Goal: Task Accomplishment & Management: Use online tool/utility

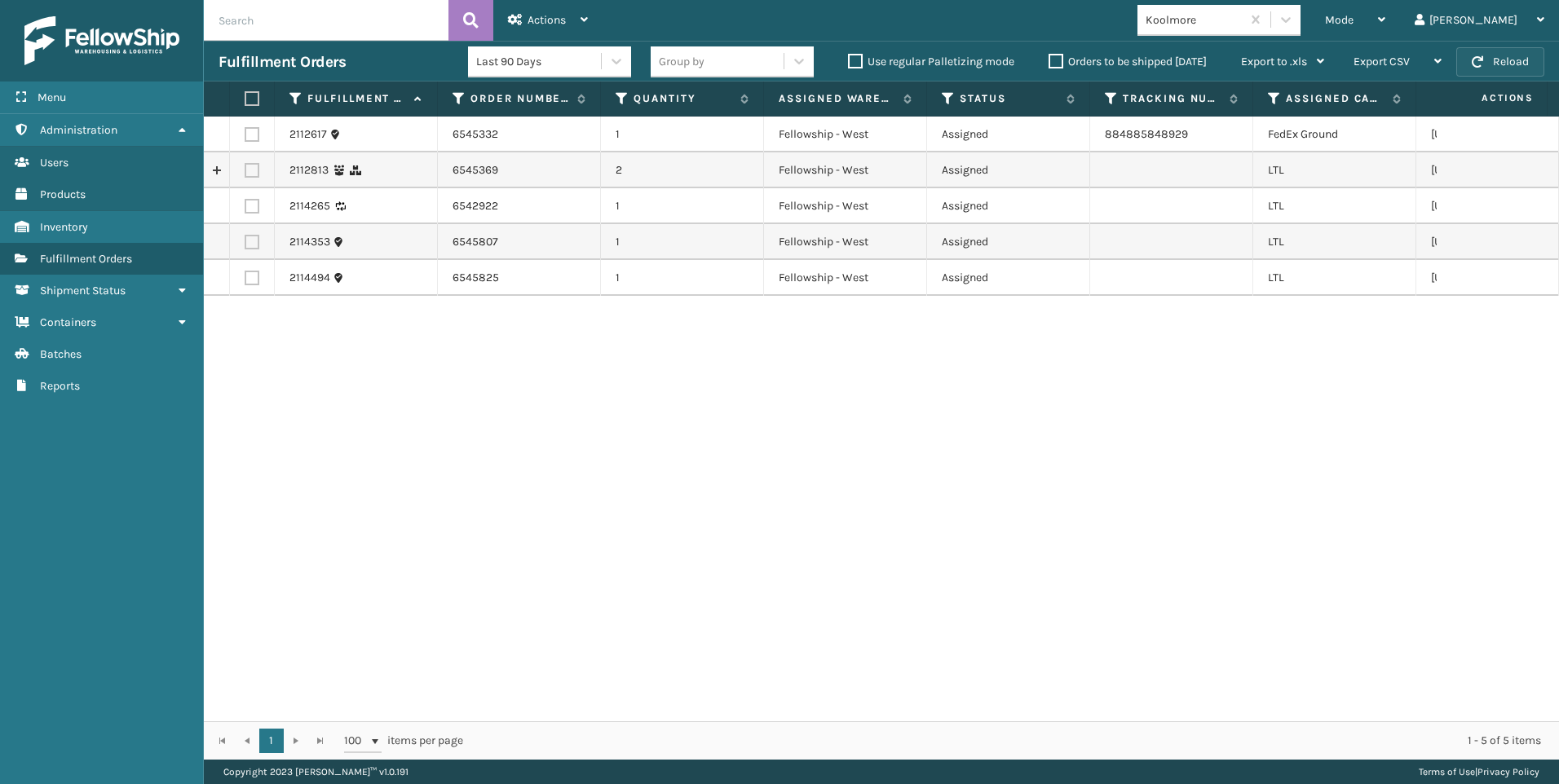
click at [1501, 66] on button "Reload" at bounding box center [1501, 62] width 88 height 29
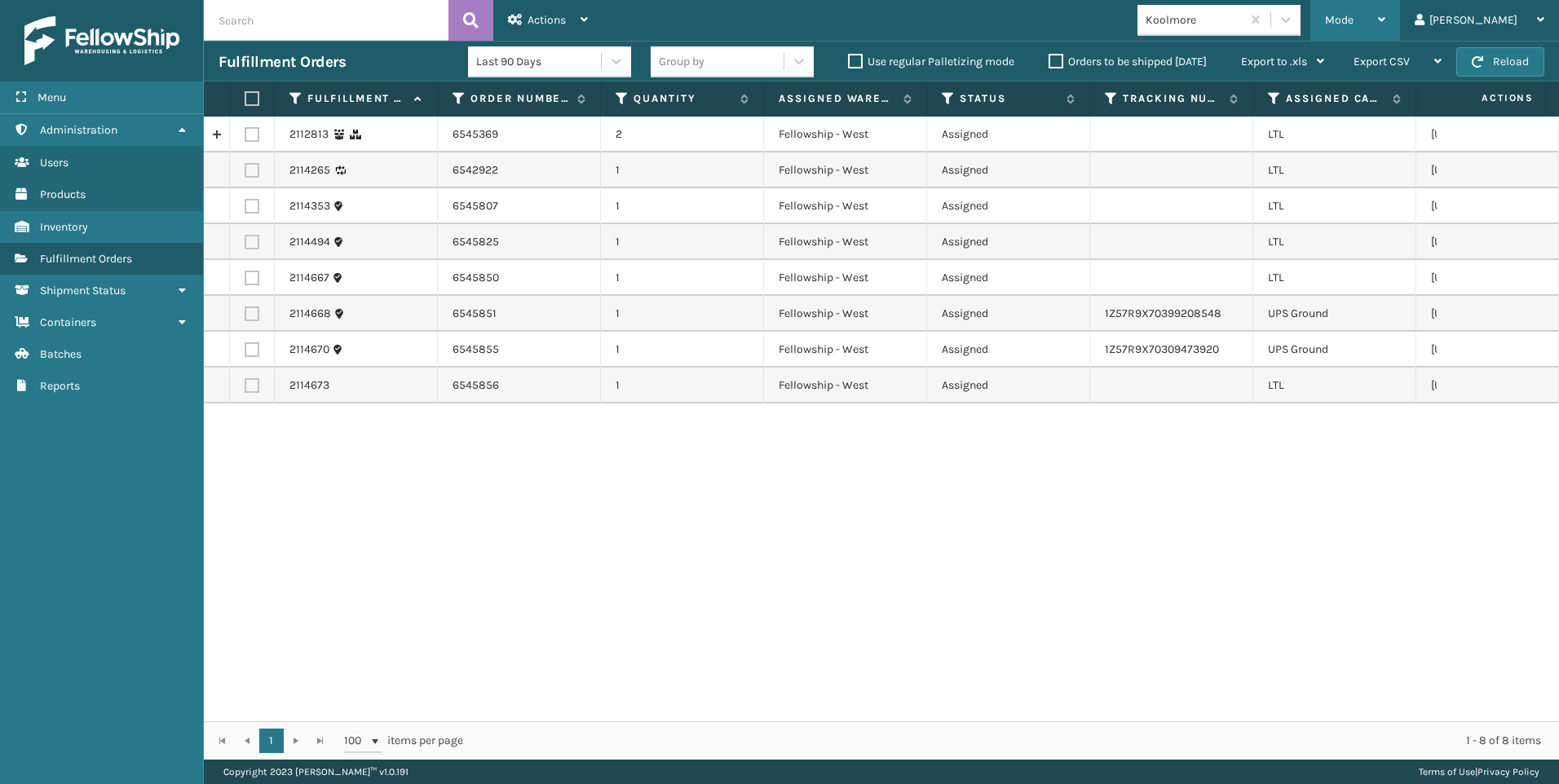
click at [1353, 18] on span "Mode" at bounding box center [1339, 20] width 28 height 14
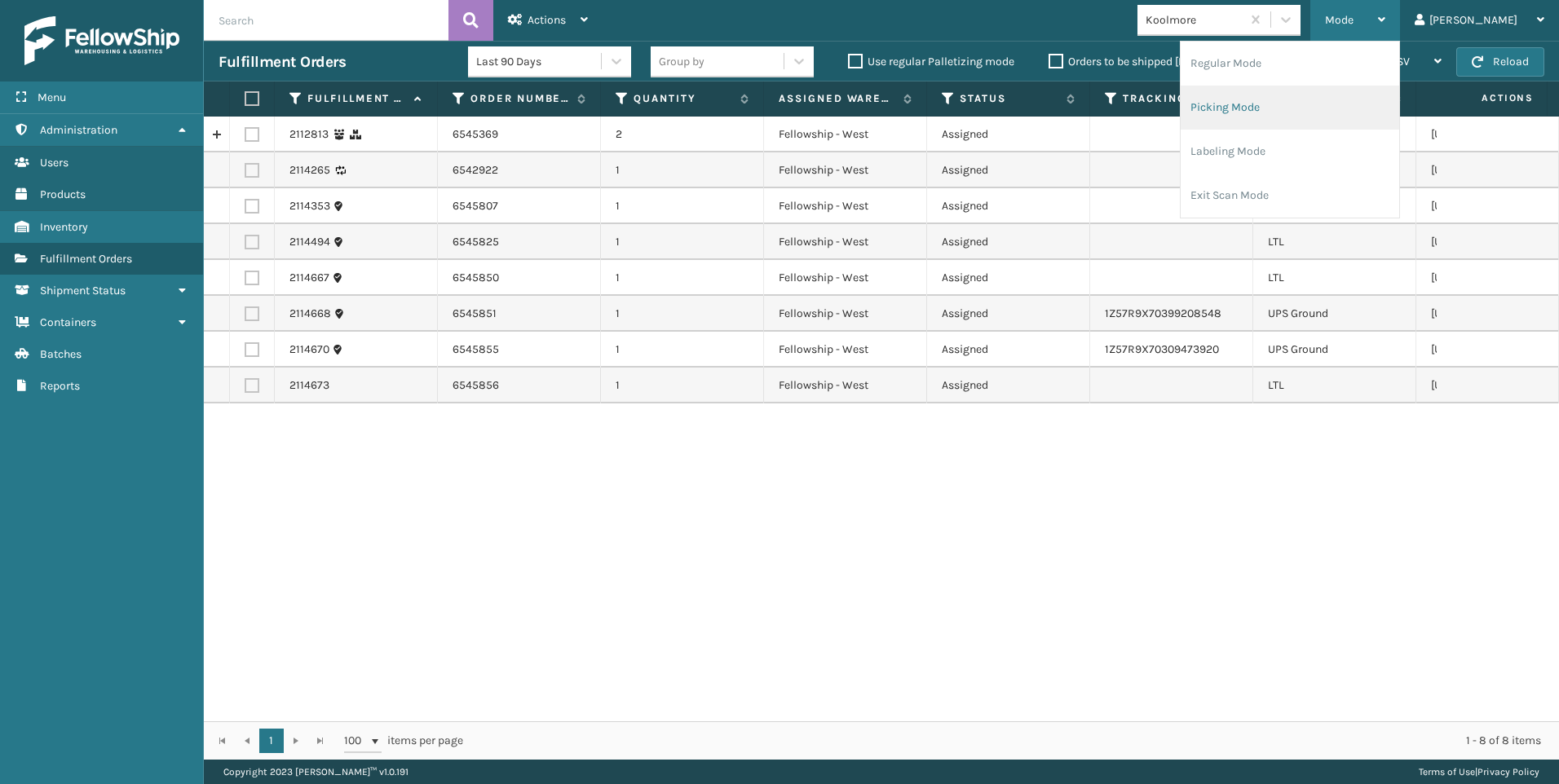
click at [1351, 99] on li "Picking Mode" at bounding box center [1290, 108] width 218 height 44
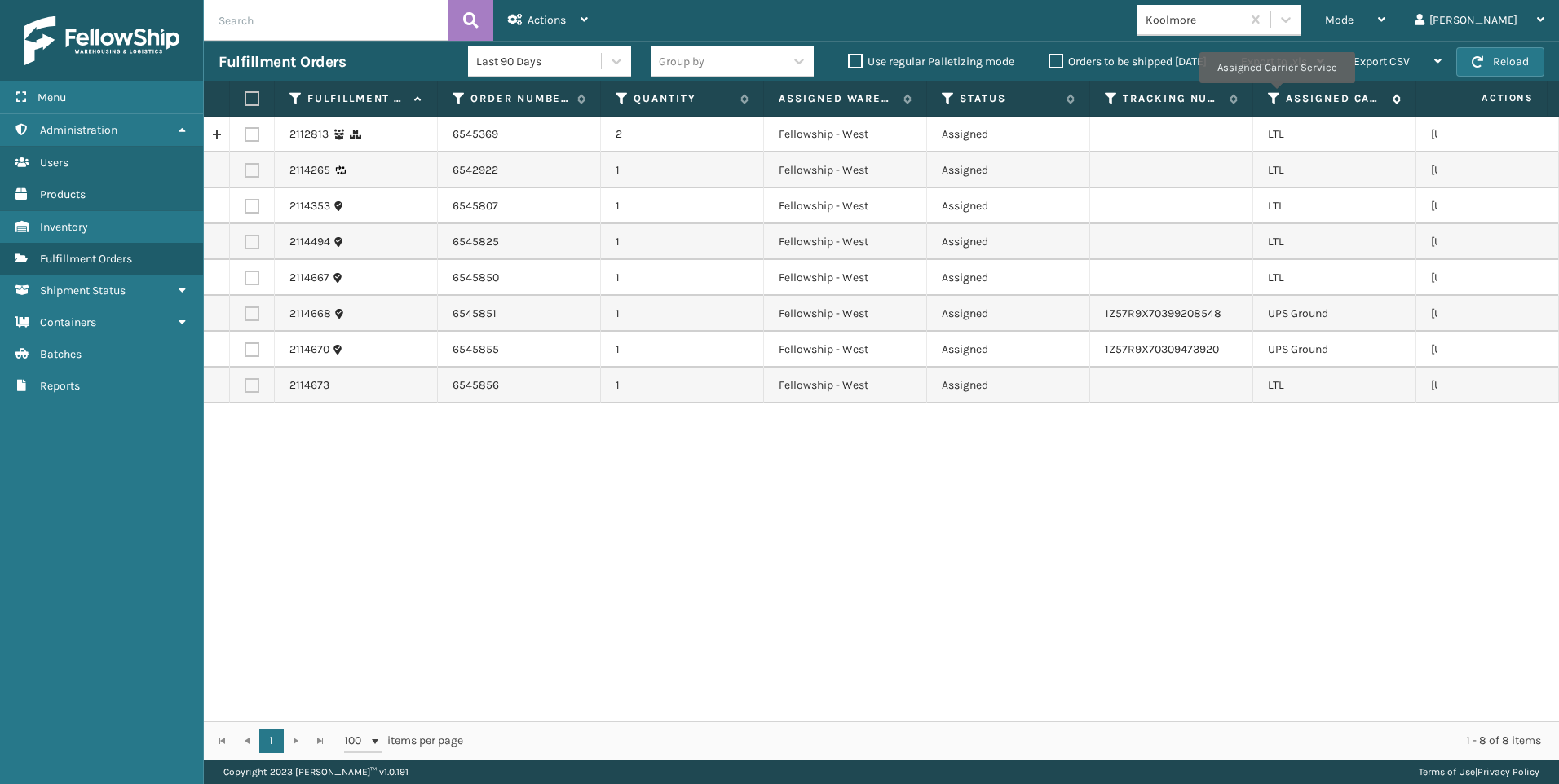
click at [1276, 94] on icon at bounding box center [1274, 98] width 13 height 15
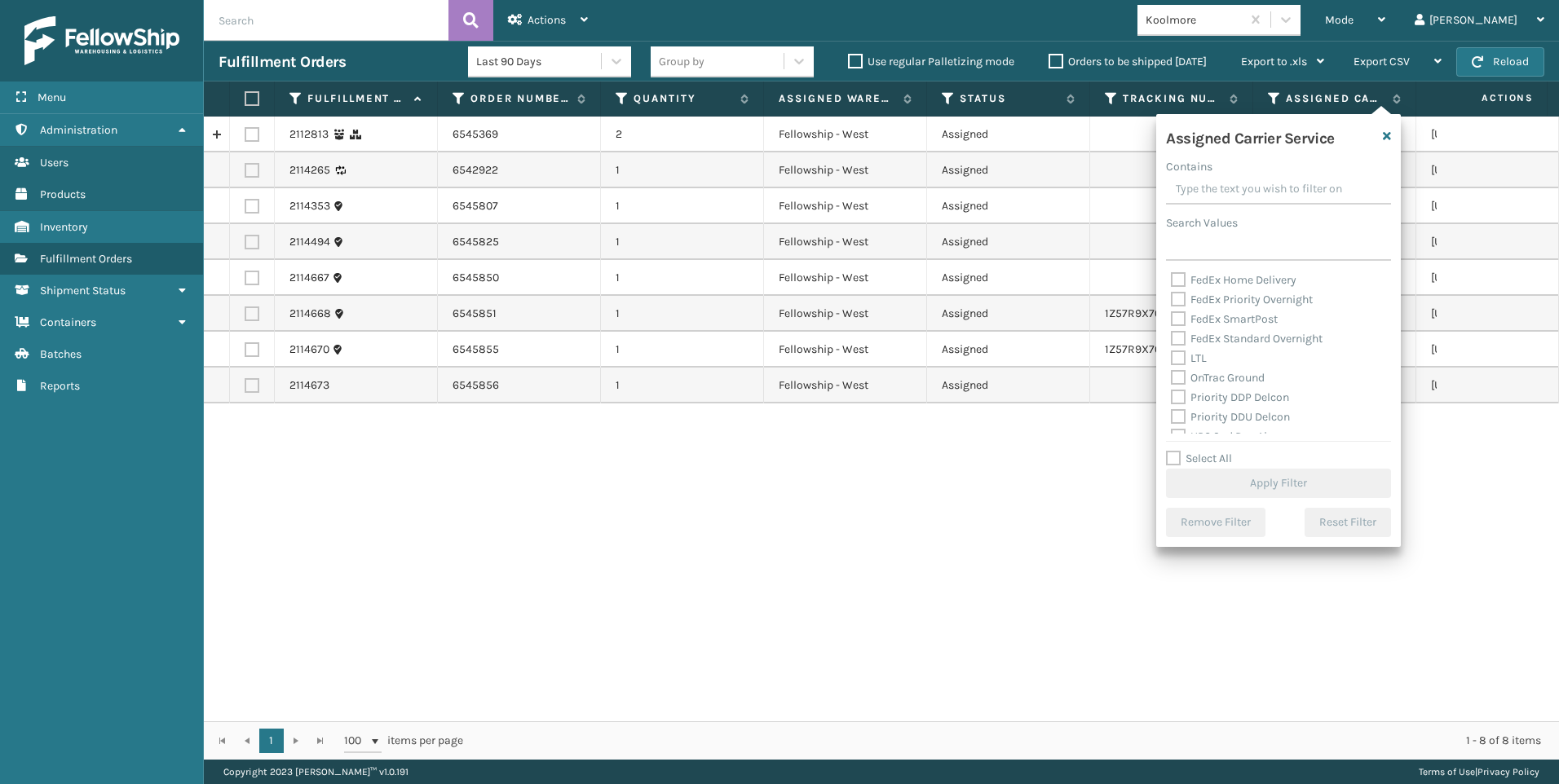
scroll to position [163, 0]
click at [1214, 353] on div "LTL" at bounding box center [1279, 352] width 216 height 19
click at [1205, 350] on label "LTL" at bounding box center [1189, 351] width 36 height 14
click at [1172, 350] on input "LTL" at bounding box center [1171, 348] width 1 height 11
checkbox input "true"
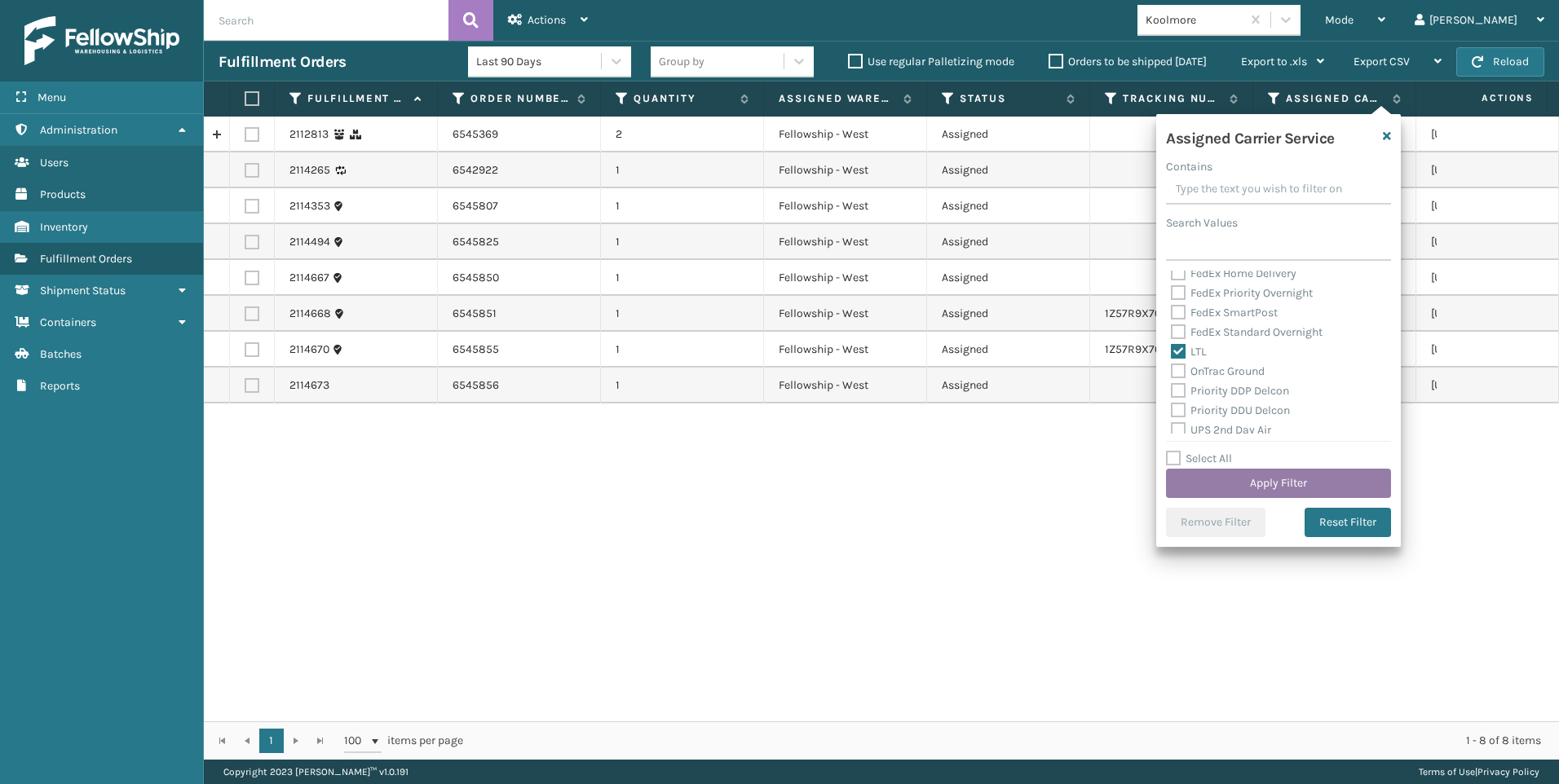
click at [1282, 495] on button "Apply Filter" at bounding box center [1278, 483] width 225 height 29
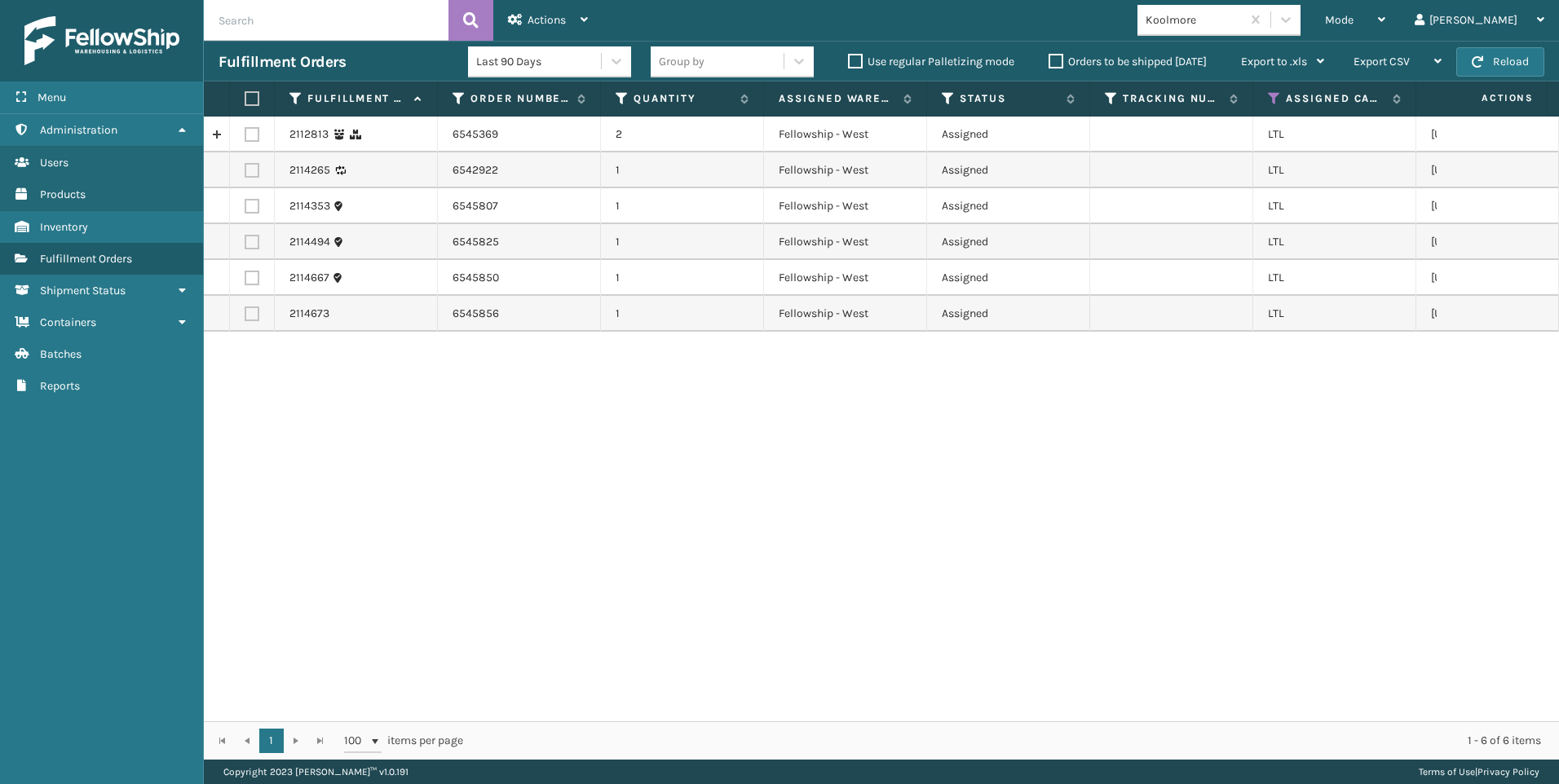
click at [254, 99] on label at bounding box center [249, 98] width 10 height 15
click at [246, 99] on input "checkbox" at bounding box center [245, 99] width 1 height 11
checkbox input "true"
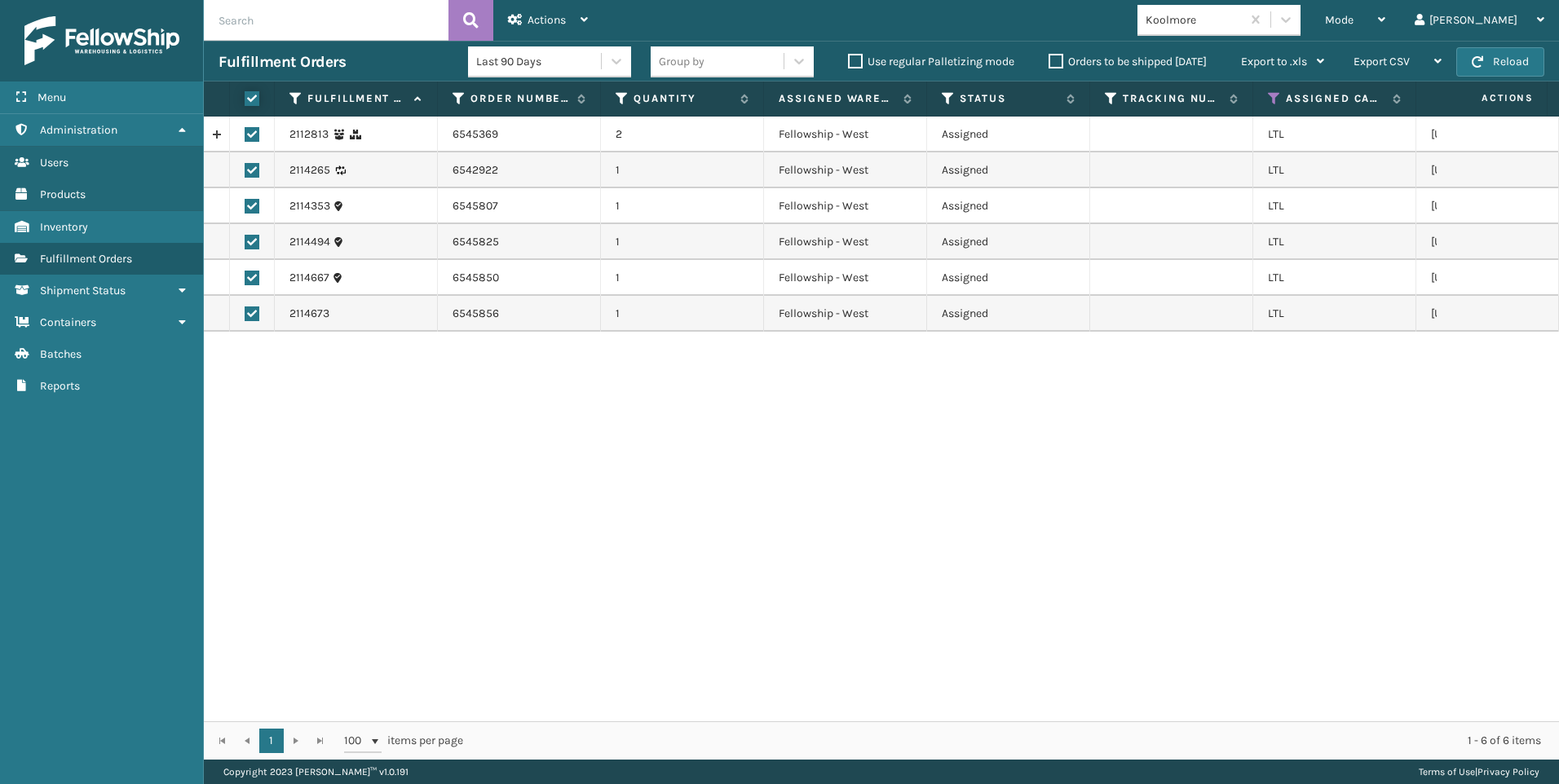
checkbox input "true"
click at [526, 22] on div "Actions" at bounding box center [548, 20] width 79 height 41
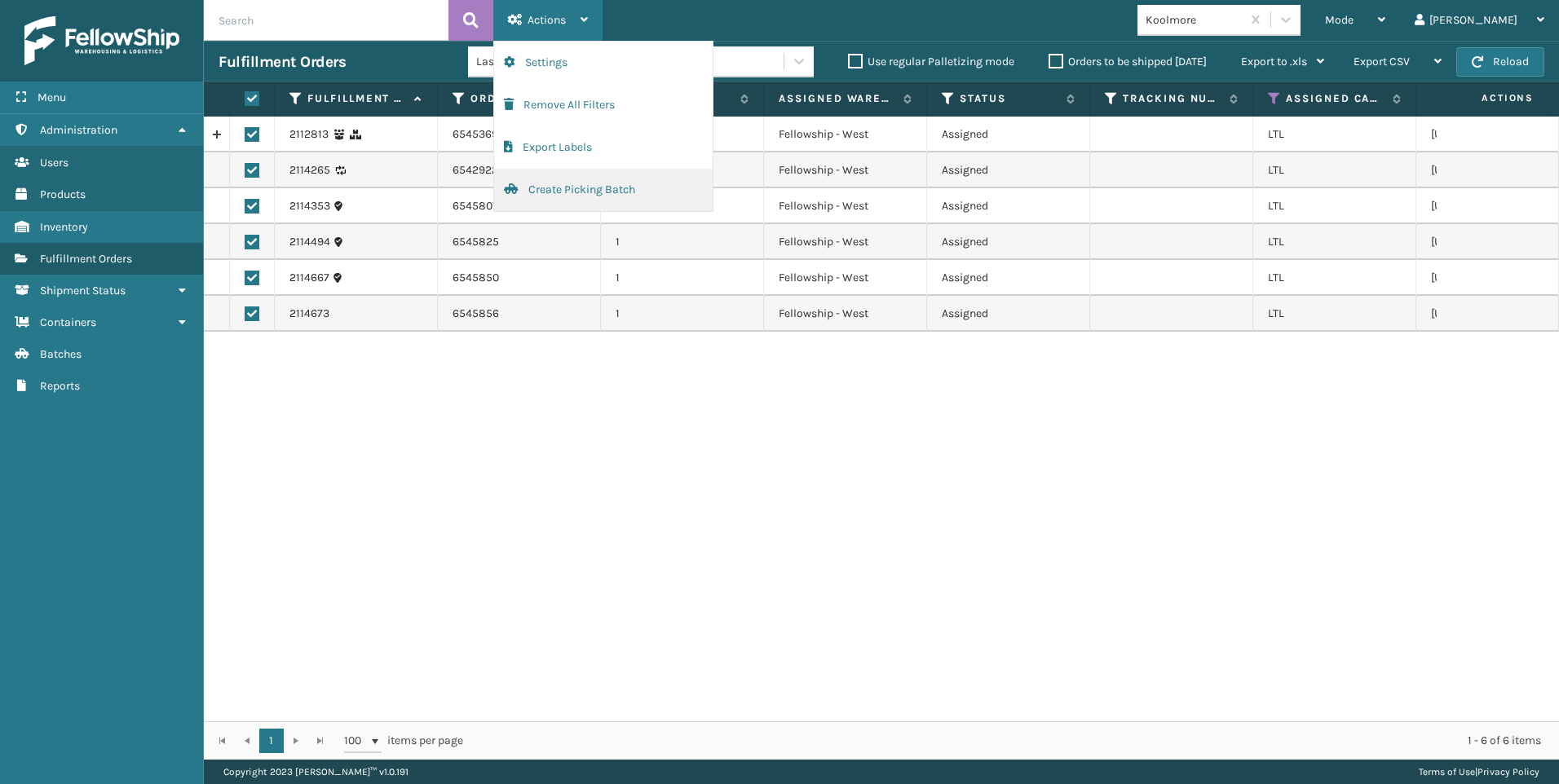
click at [596, 176] on button "Create Picking Batch" at bounding box center [602, 190] width 218 height 42
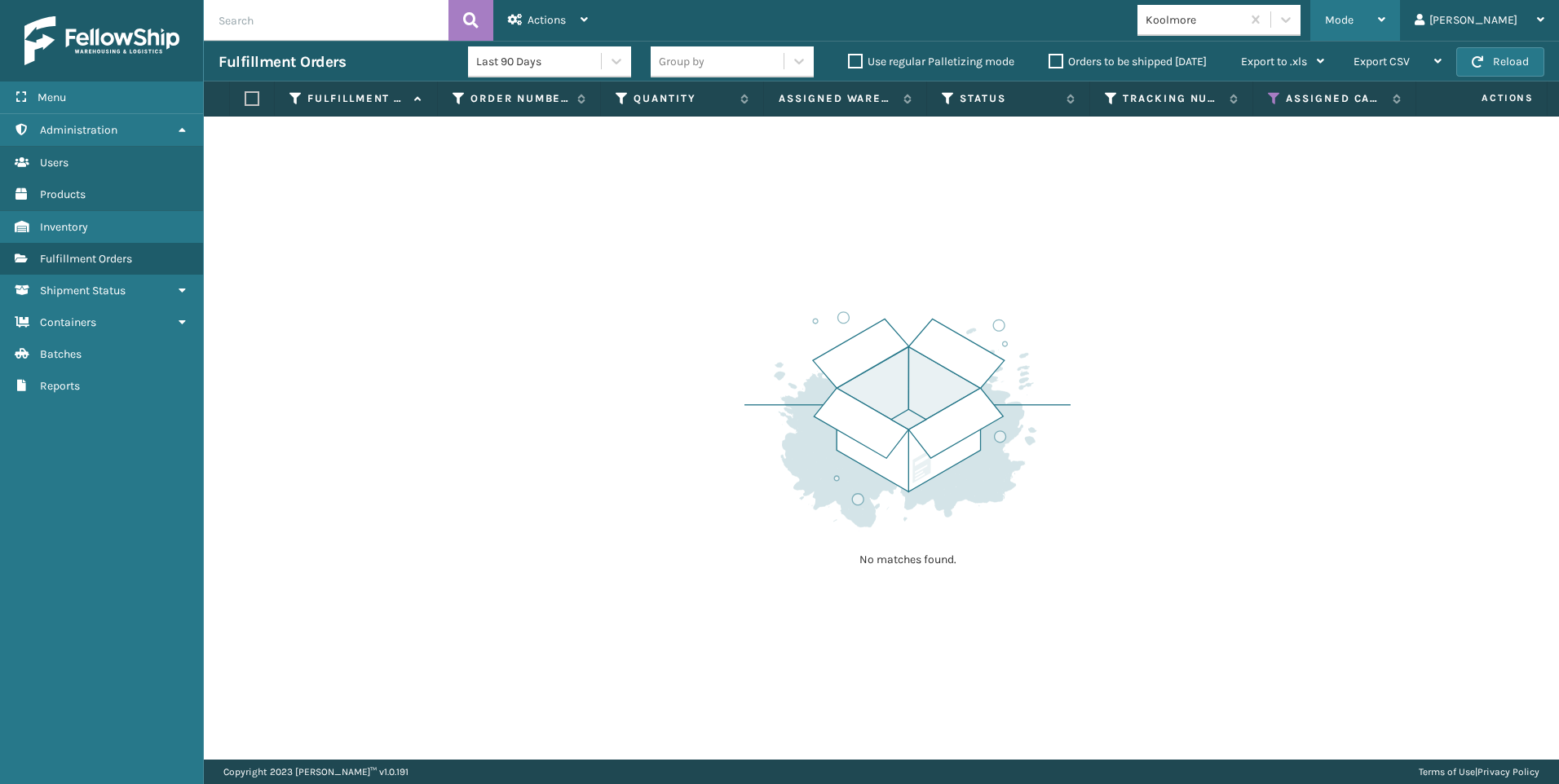
click at [1385, 19] on icon at bounding box center [1381, 19] width 7 height 11
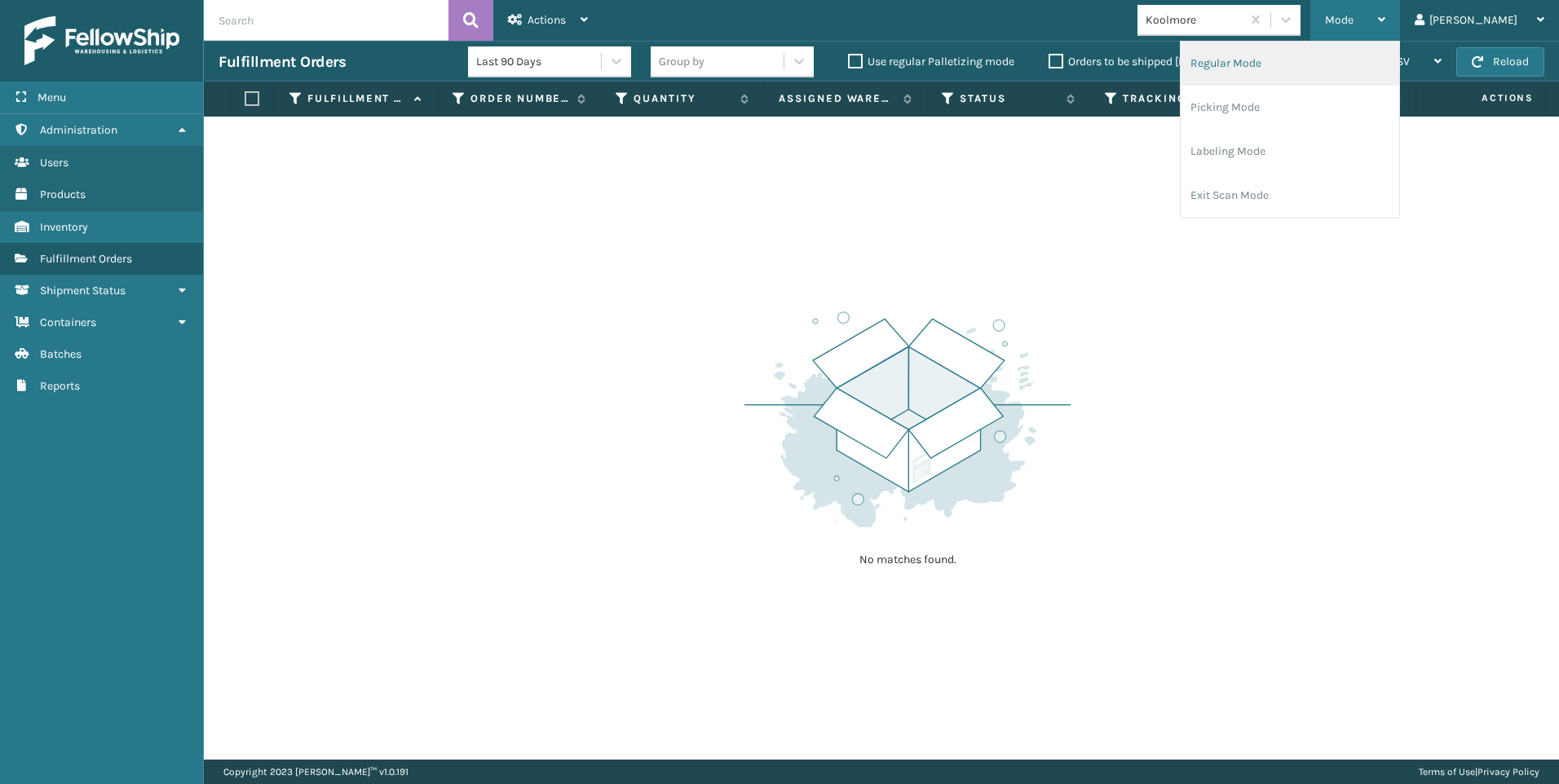
click at [1360, 63] on li "Regular Mode" at bounding box center [1290, 64] width 218 height 44
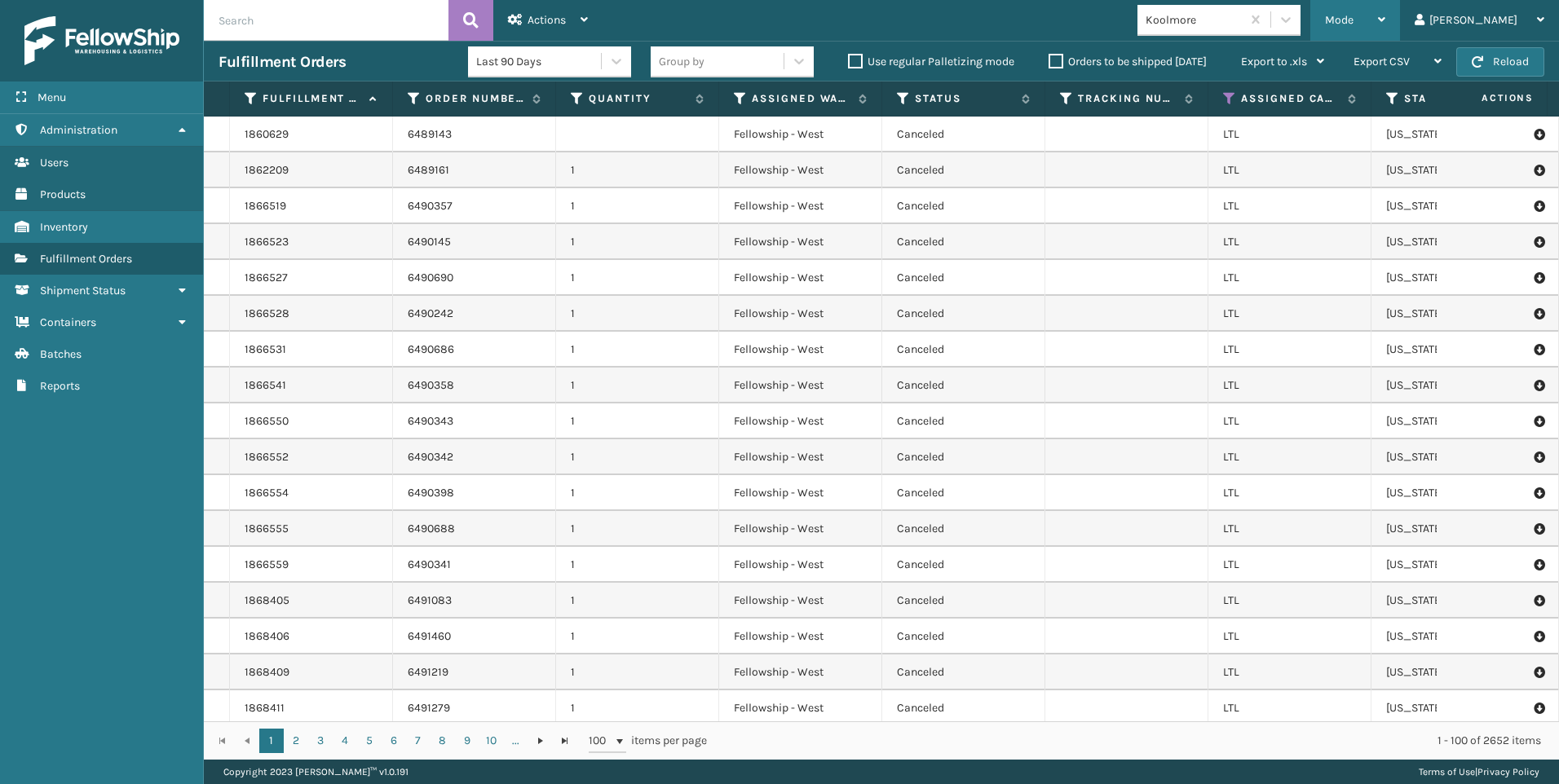
click at [1385, 11] on div "Mode" at bounding box center [1355, 20] width 60 height 41
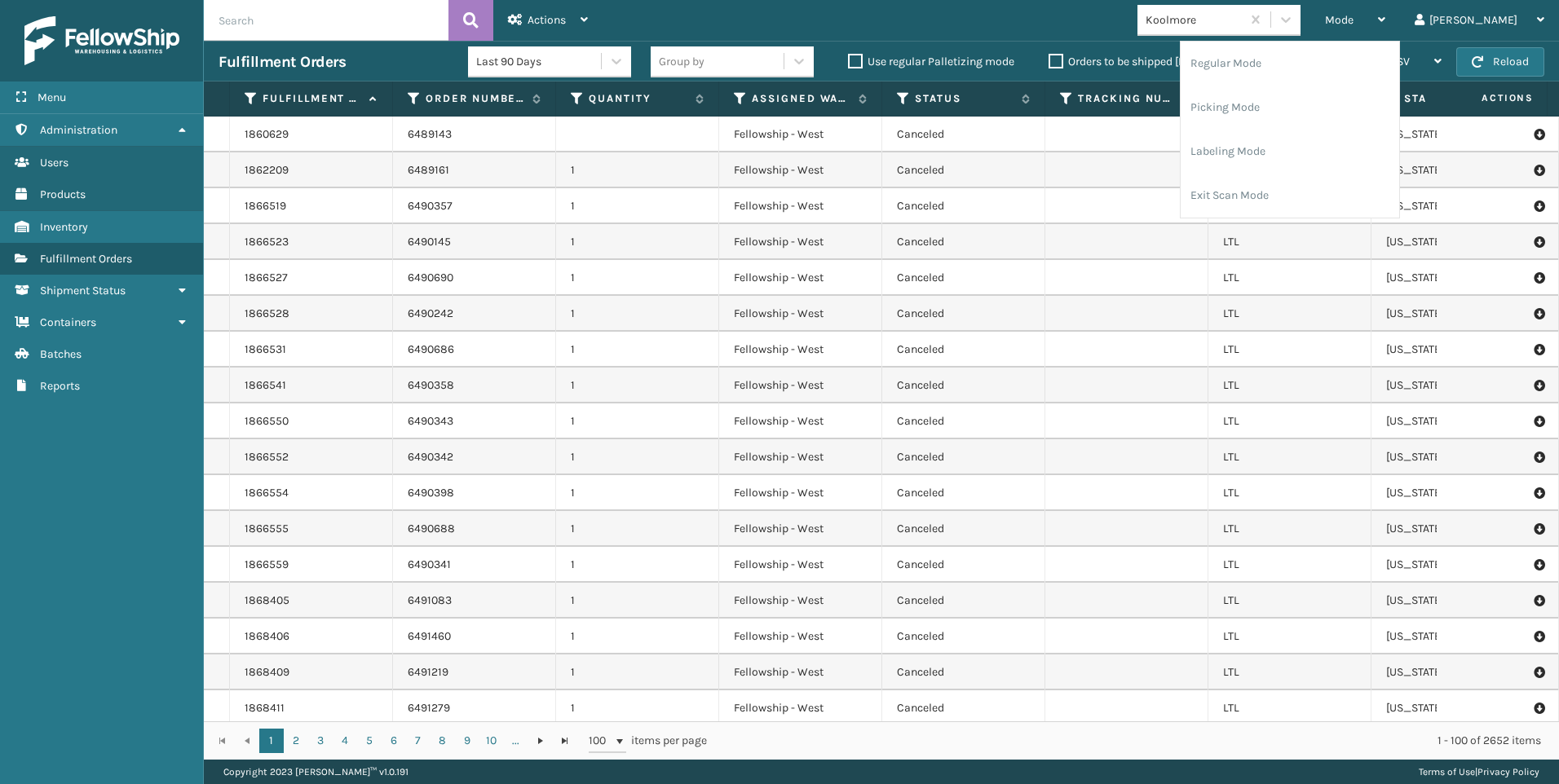
click at [352, 16] on input "text" at bounding box center [326, 20] width 245 height 41
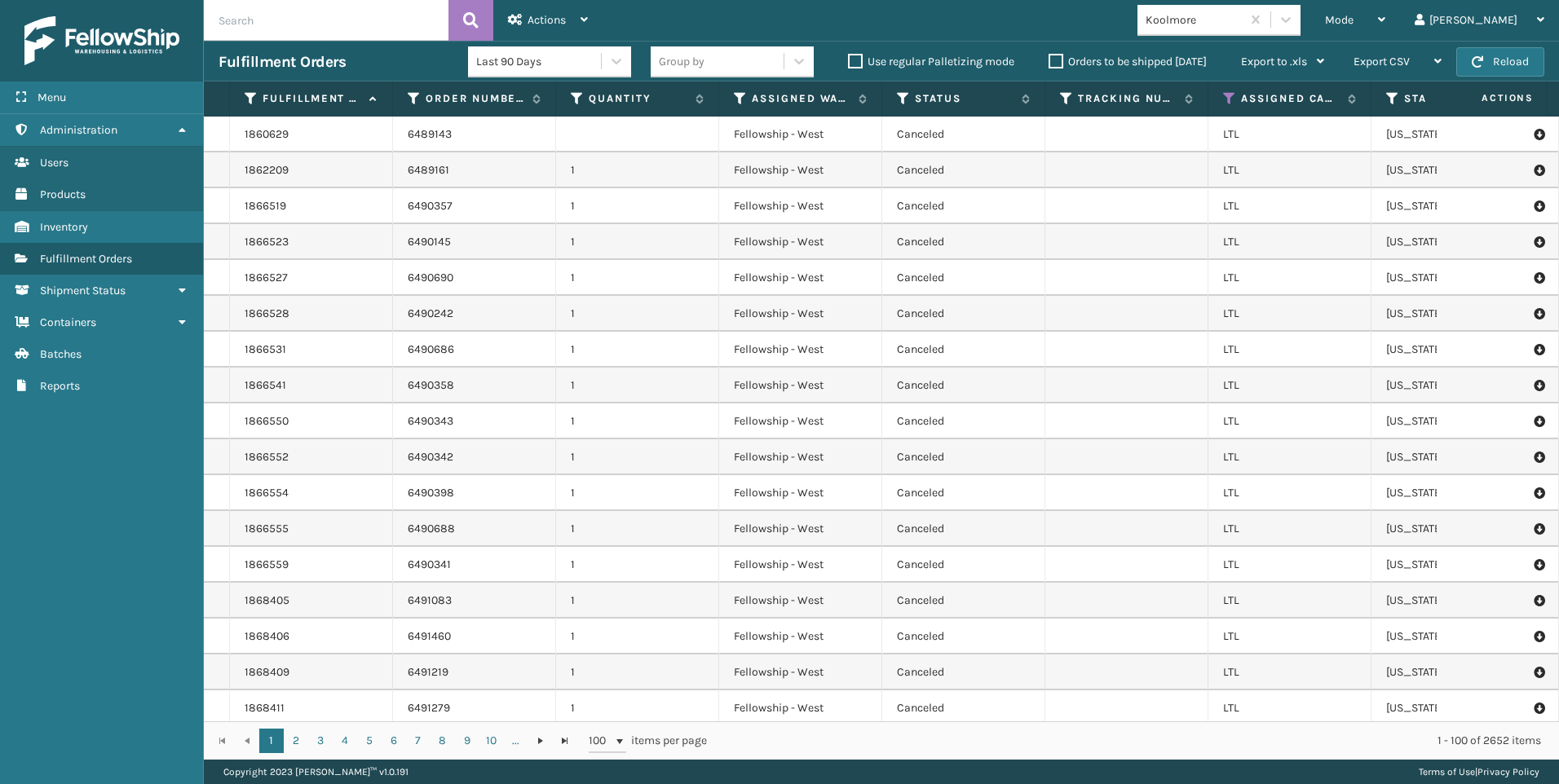
click at [352, 14] on input "text" at bounding box center [326, 20] width 245 height 41
click at [309, 27] on input "text" at bounding box center [326, 20] width 245 height 41
click at [304, 30] on input "text" at bounding box center [326, 20] width 245 height 41
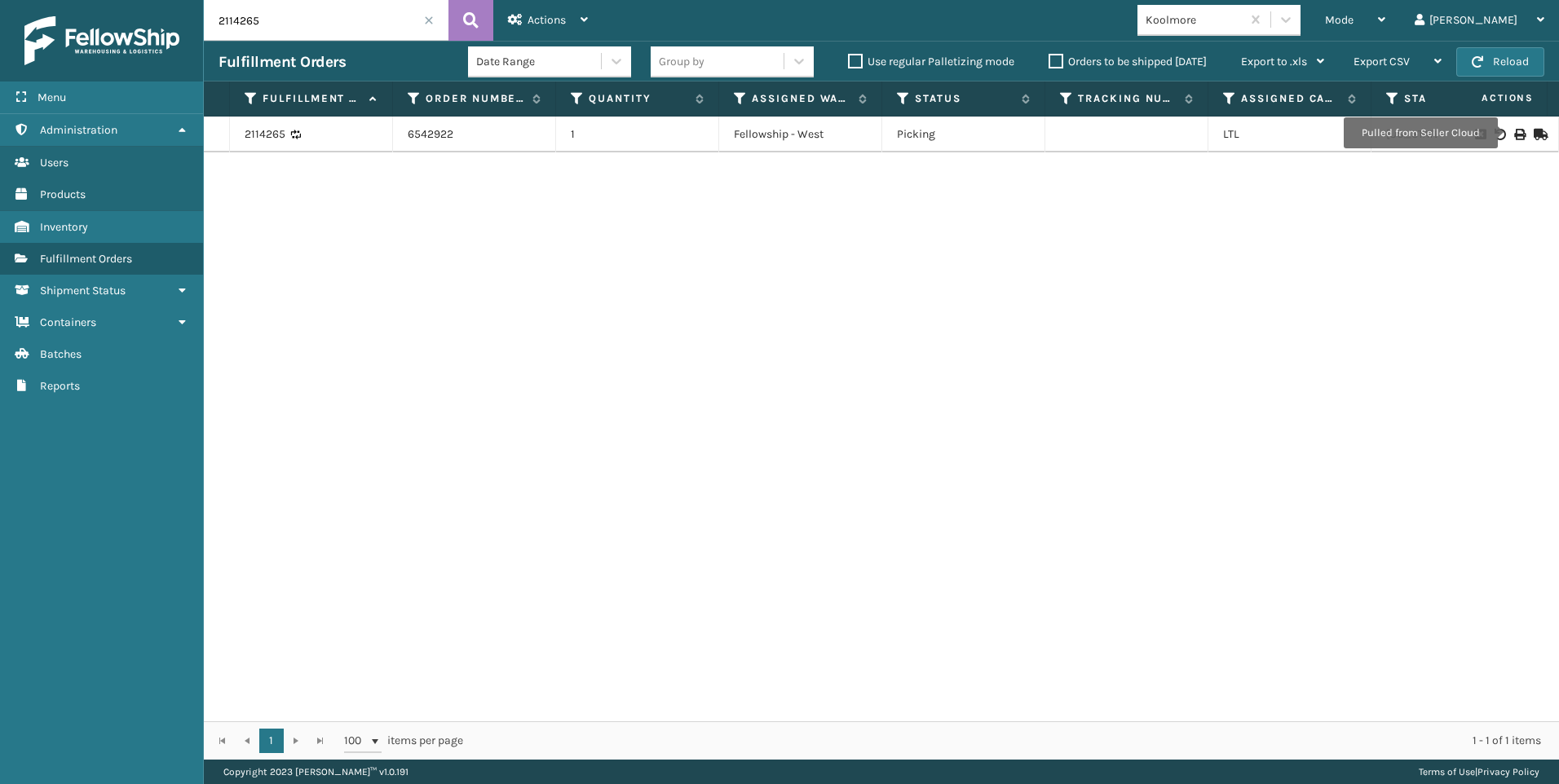
click at [1514, 132] on icon at bounding box center [1518, 134] width 10 height 11
click at [287, 26] on input "2114265" at bounding box center [326, 20] width 245 height 41
drag, startPoint x: 287, startPoint y: 26, endPoint x: 107, endPoint y: 27, distance: 180.0
click at [106, 0] on div "Menu Administration Users Products Inventory Fulfillment Orders Shipment Status…" at bounding box center [779, 0] width 1559 height 0
click at [1514, 132] on icon at bounding box center [1518, 134] width 10 height 11
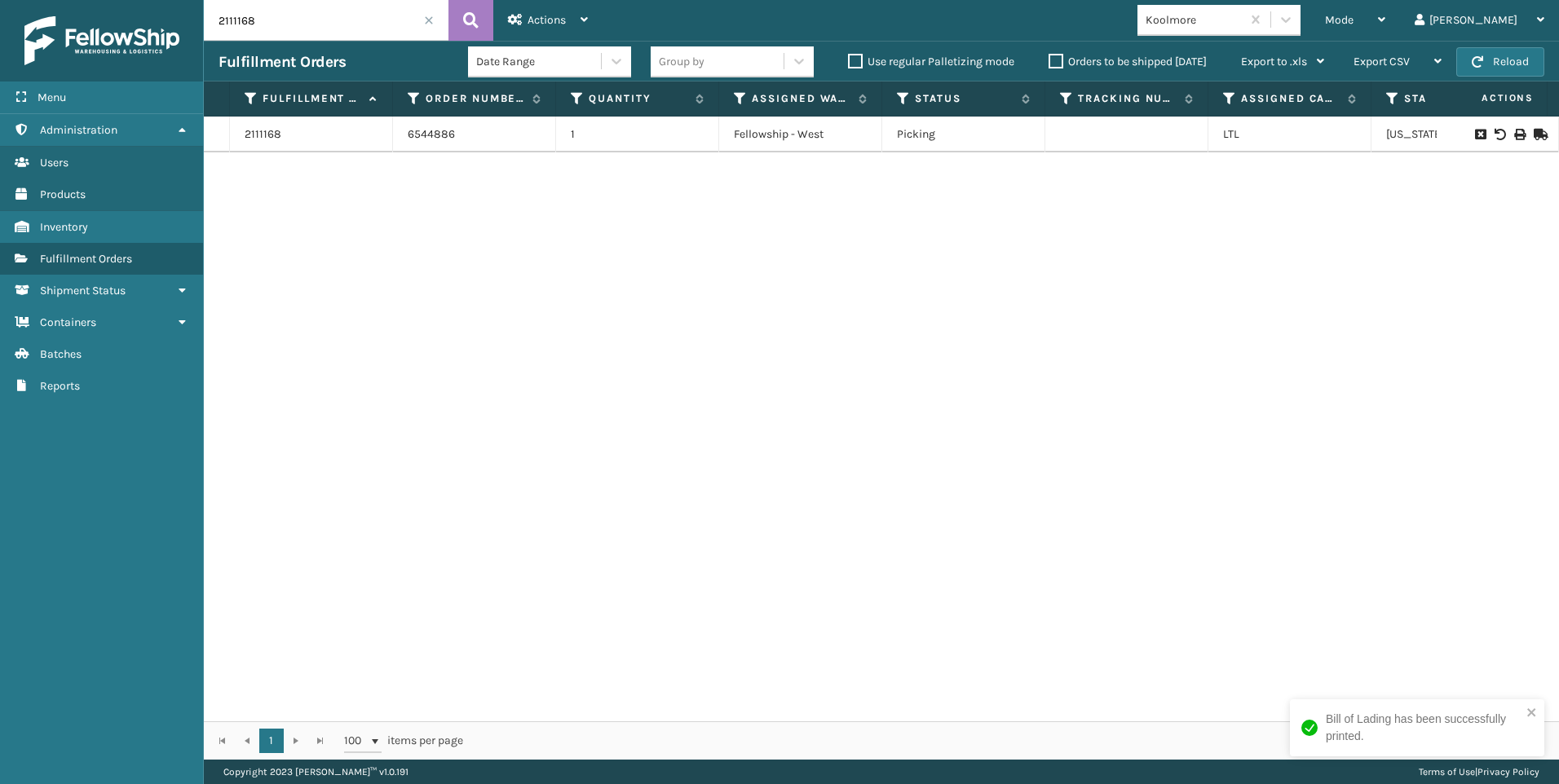
click at [324, 21] on input "2111168" at bounding box center [326, 20] width 245 height 41
drag, startPoint x: 314, startPoint y: 12, endPoint x: 33, endPoint y: 19, distance: 281.1
click at [48, 0] on div "Menu Administration Users Products Inventory Fulfillment Orders Shipment Status…" at bounding box center [779, 0] width 1559 height 0
click at [1514, 132] on icon at bounding box center [1518, 134] width 10 height 11
click at [290, 24] on input "2111179" at bounding box center [326, 20] width 245 height 41
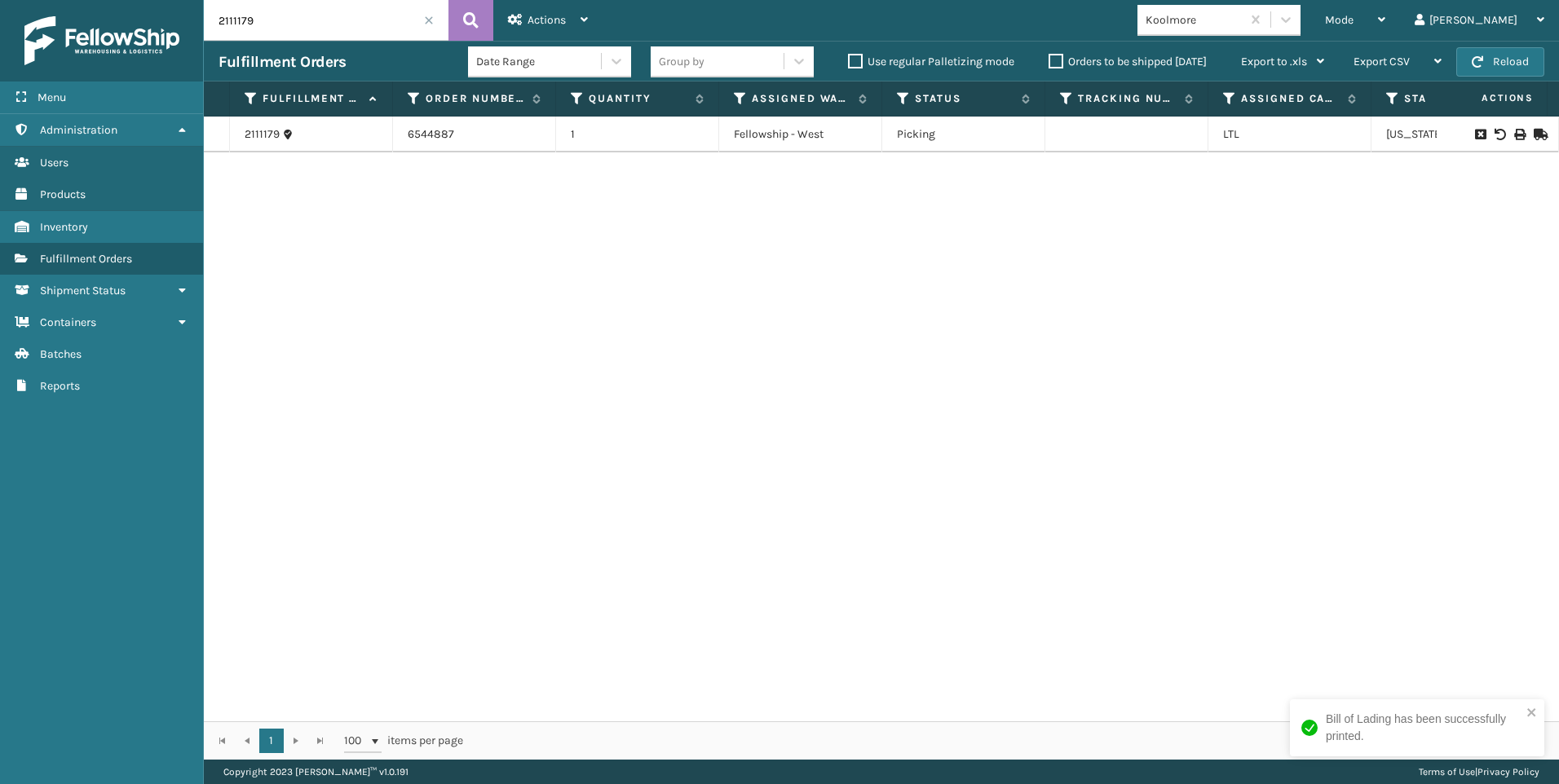
drag, startPoint x: 270, startPoint y: 22, endPoint x: 121, endPoint y: 50, distance: 151.6
click at [130, 0] on div "Menu Administration Users Products Inventory Fulfillment Orders Shipment Status…" at bounding box center [779, 0] width 1559 height 0
click at [1513, 132] on div at bounding box center [1497, 134] width 92 height 11
click at [1514, 133] on icon at bounding box center [1518, 134] width 10 height 11
drag, startPoint x: 245, startPoint y: 5, endPoint x: 265, endPoint y: 26, distance: 29.0
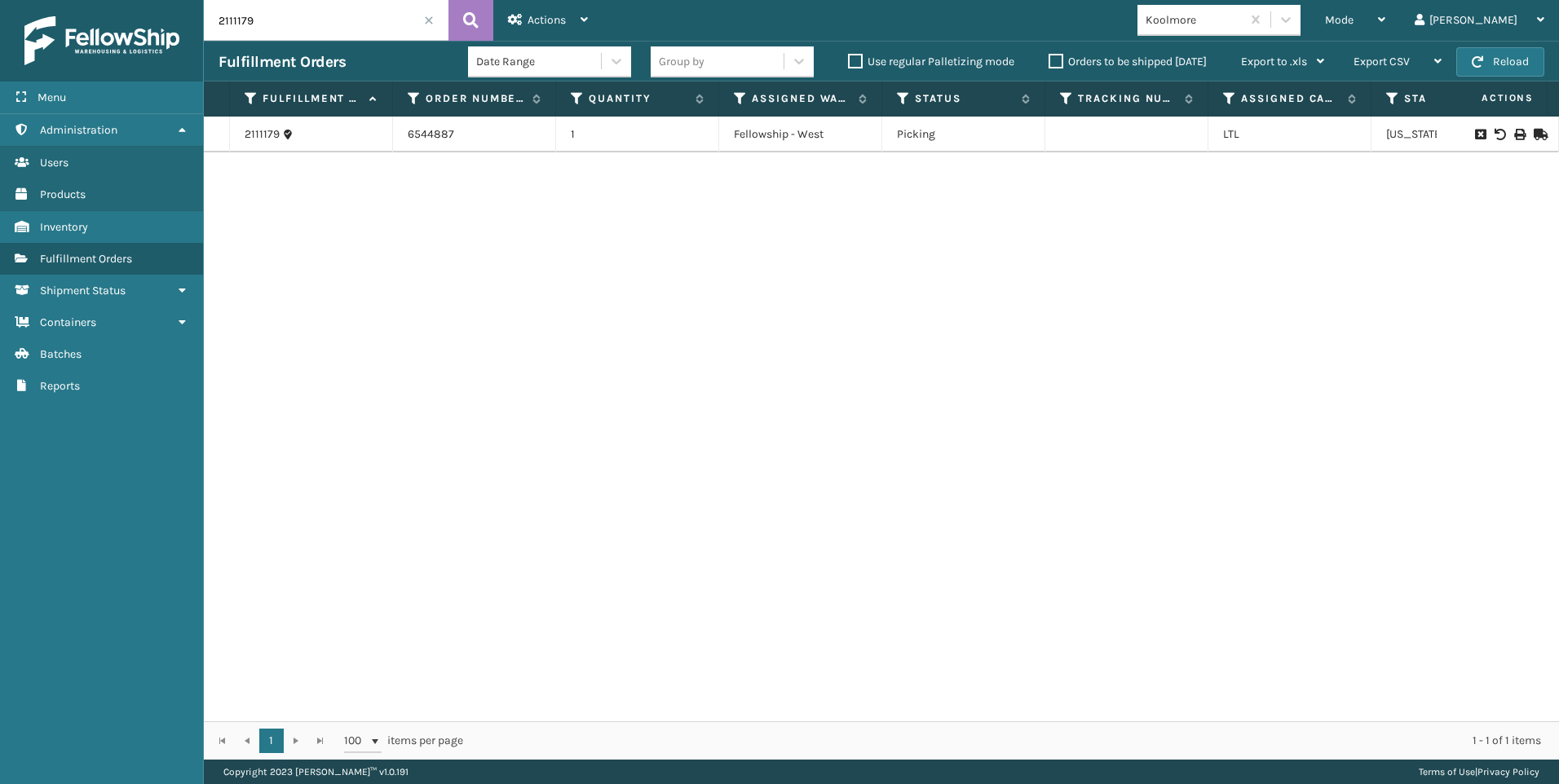
click at [246, 9] on input "2111179" at bounding box center [326, 20] width 245 height 41
click at [265, 26] on input "2111179" at bounding box center [326, 20] width 245 height 41
click at [1514, 132] on icon at bounding box center [1518, 134] width 10 height 11
click at [288, 58] on h3 "Fulfillment Orders" at bounding box center [282, 62] width 127 height 19
drag, startPoint x: 281, startPoint y: 30, endPoint x: 167, endPoint y: 26, distance: 114.1
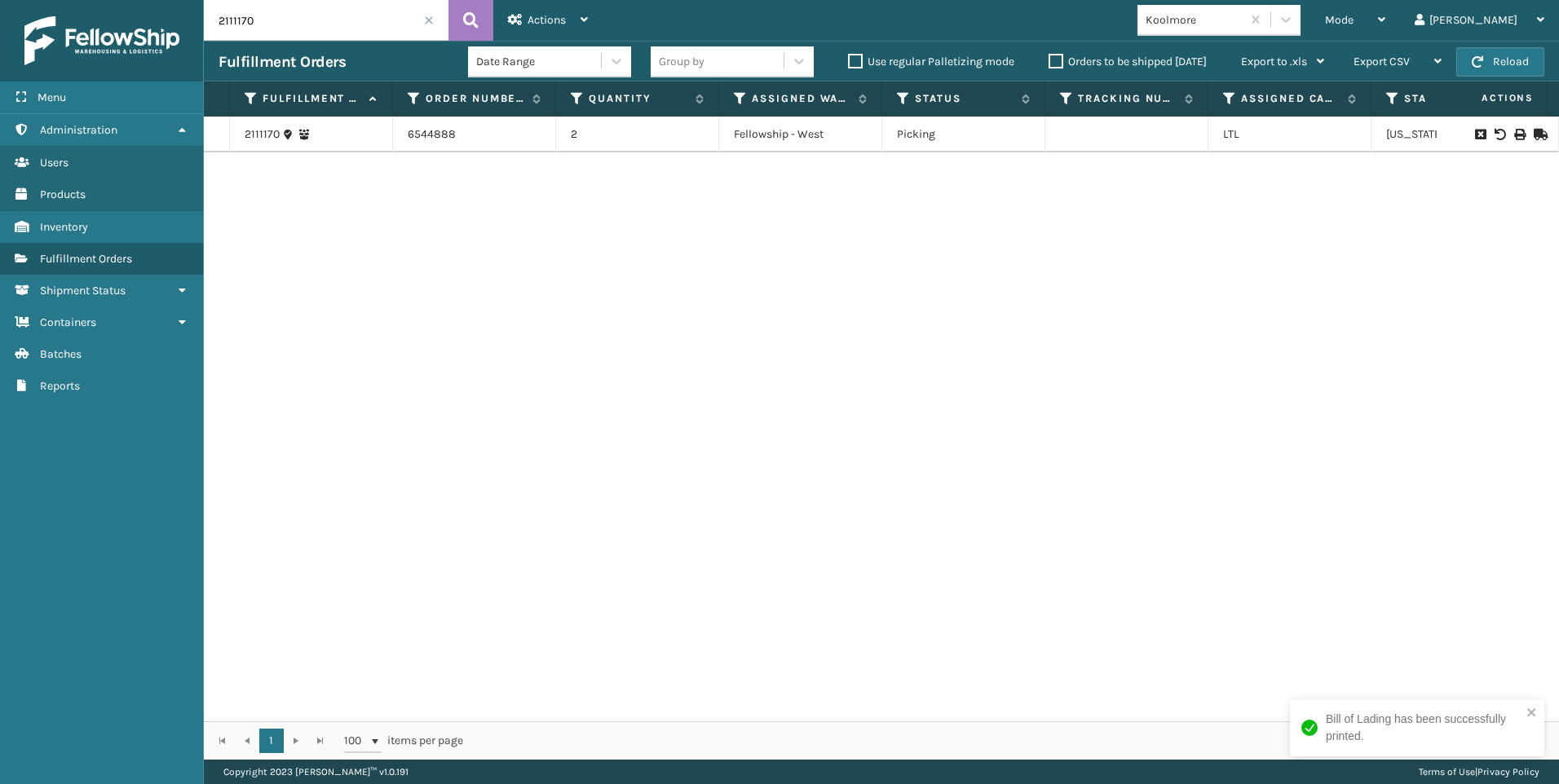
click at [167, 0] on div "Menu Administration Users Products Inventory Fulfillment Orders Shipment Status…" at bounding box center [779, 0] width 1559 height 0
click at [1514, 134] on icon at bounding box center [1518, 134] width 10 height 11
click at [308, 11] on input "2111169" at bounding box center [326, 20] width 245 height 41
drag, startPoint x: 256, startPoint y: 13, endPoint x: 136, endPoint y: 11, distance: 120.0
click at [152, 0] on div "Menu Administration Users Products Inventory Fulfillment Orders Shipment Status…" at bounding box center [779, 0] width 1559 height 0
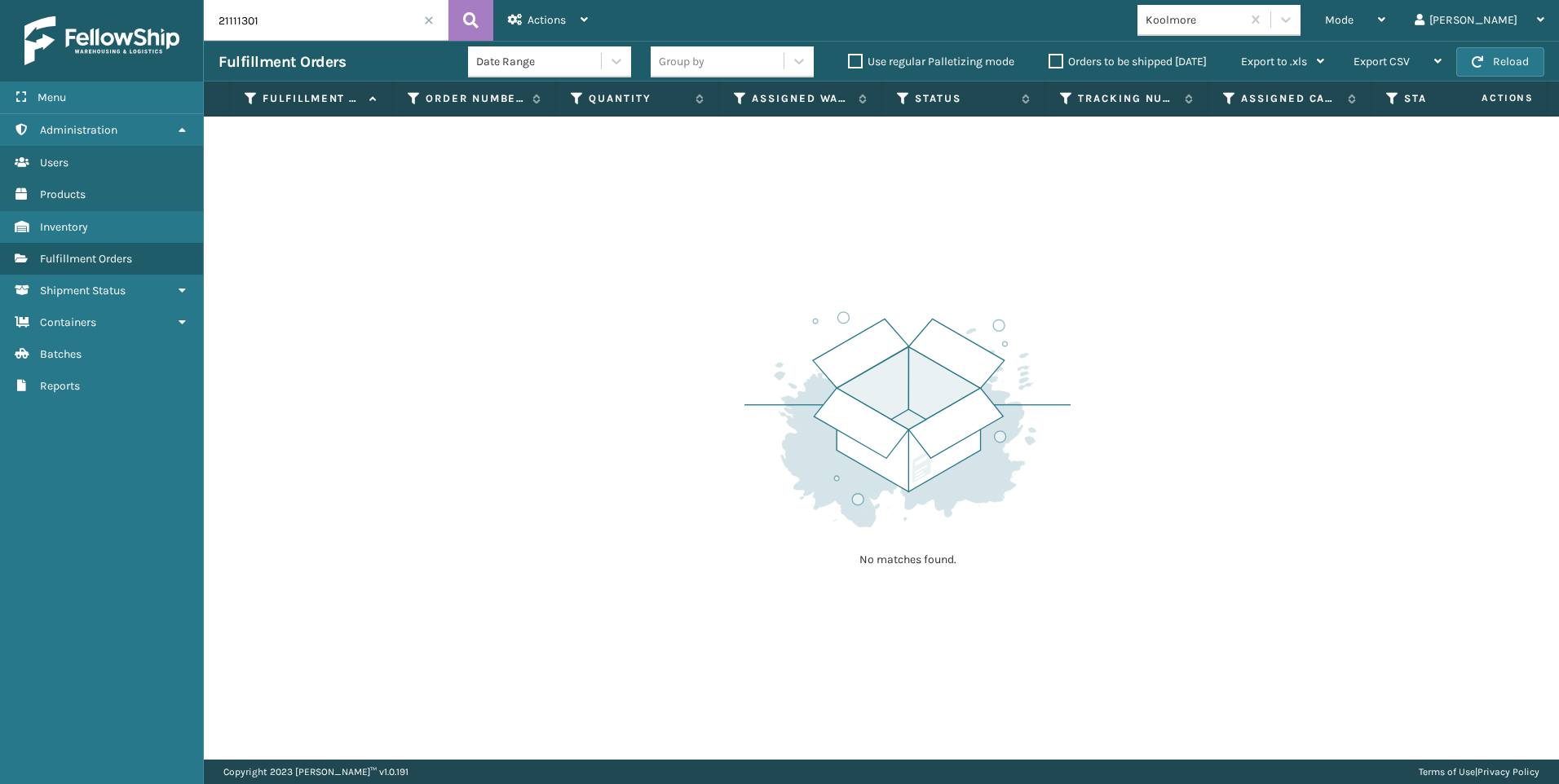
click at [231, 27] on input "21111301" at bounding box center [326, 20] width 245 height 41
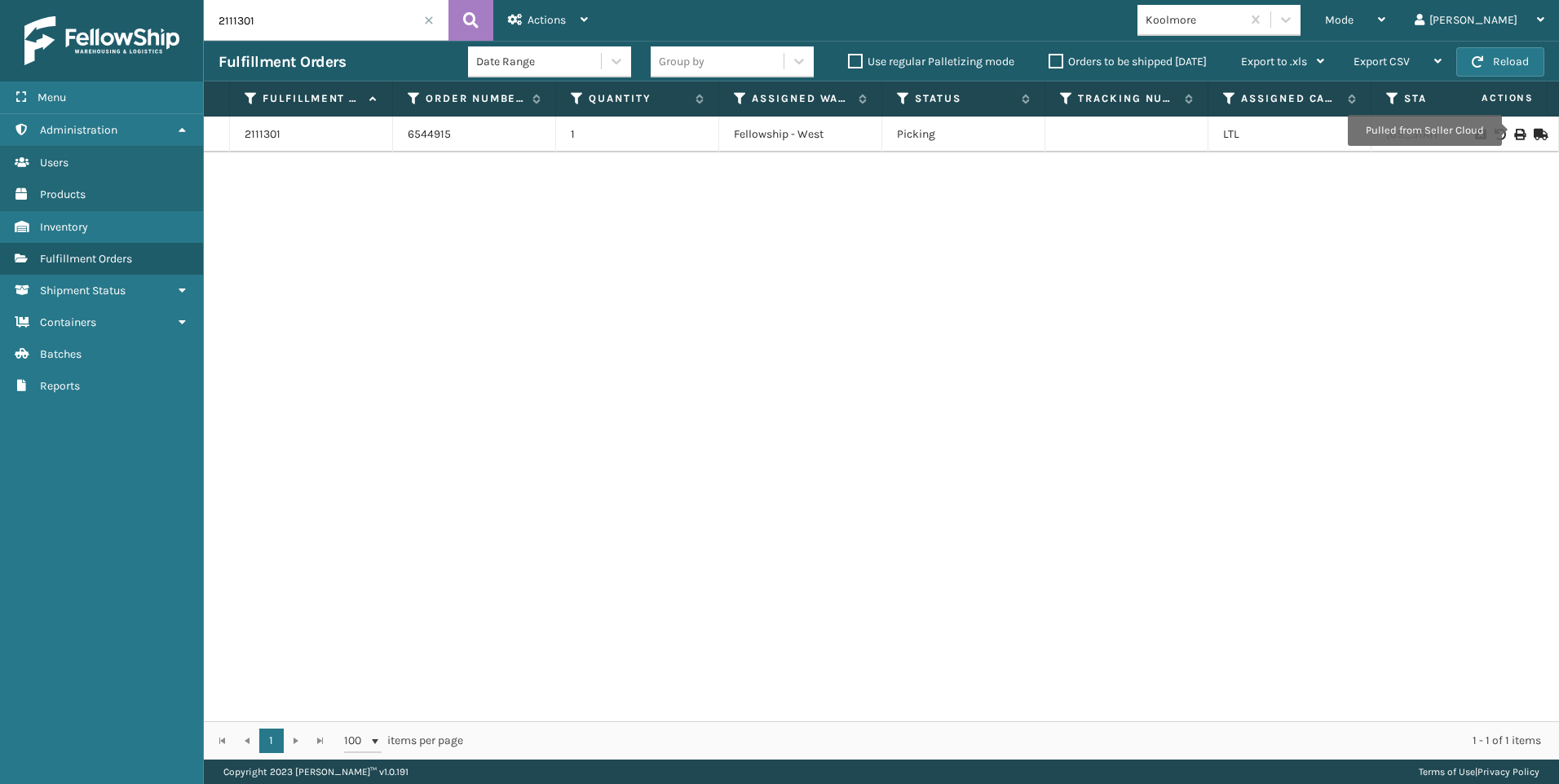
click at [1514, 132] on icon at bounding box center [1518, 134] width 10 height 11
click at [246, 42] on div "Fulfillment Orders Date Range Group by Use regular Palletizing mode Orders to b…" at bounding box center [882, 61] width 1355 height 41
drag, startPoint x: 258, startPoint y: 28, endPoint x: 132, endPoint y: 22, distance: 126.1
click at [132, 0] on div "Menu Administration Users Products Inventory Fulfillment Orders Shipment Status…" at bounding box center [779, 0] width 1559 height 0
type input "2111298"
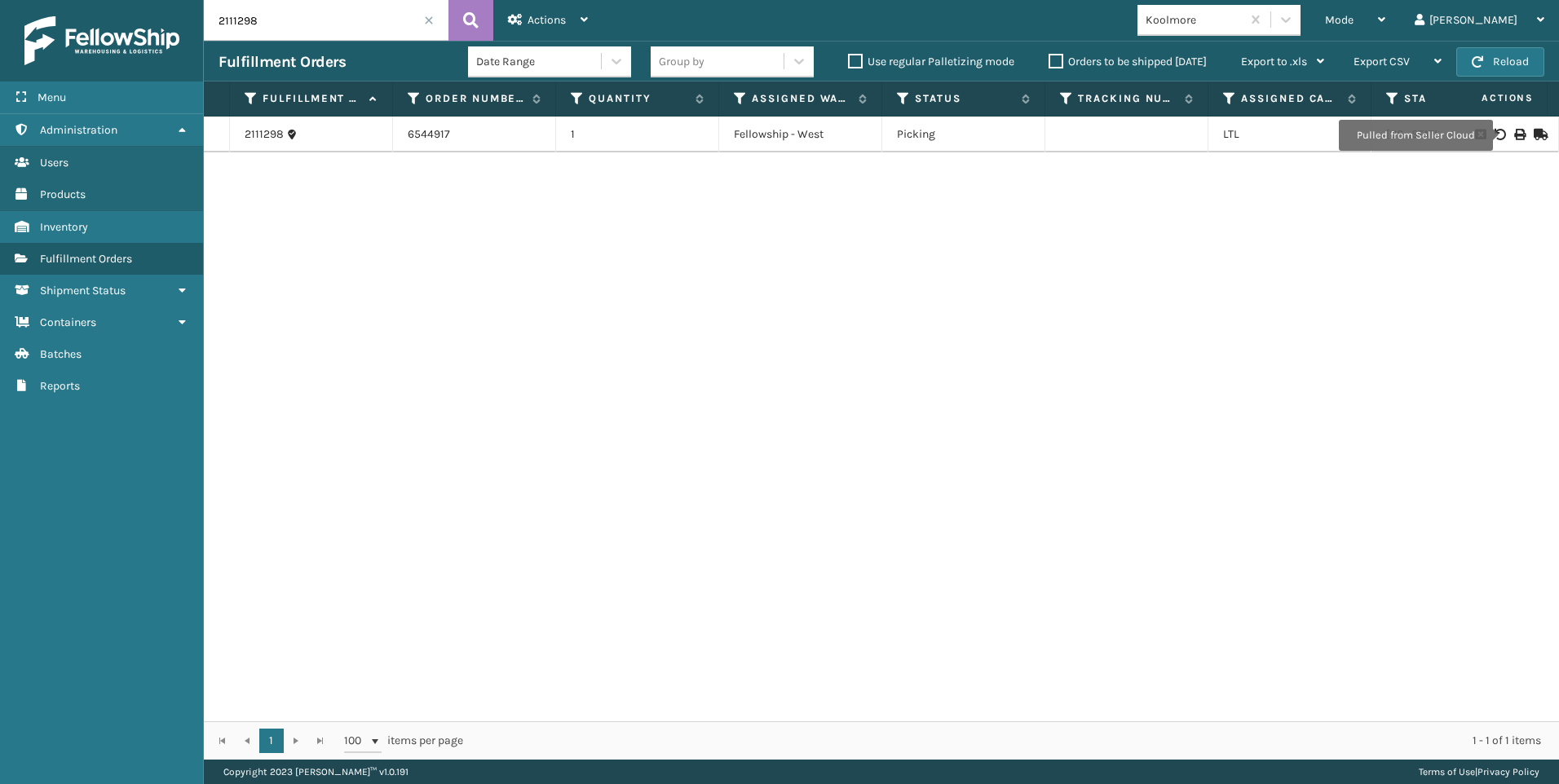
click at [1514, 135] on icon at bounding box center [1518, 134] width 10 height 11
